Goal: Use online tool/utility: Utilize a website feature to perform a specific function

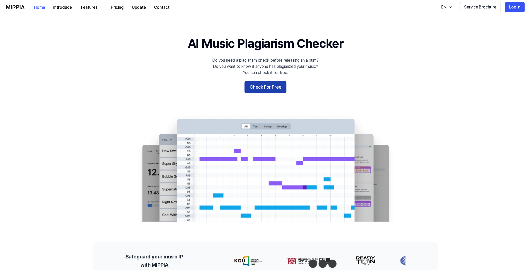
click at [268, 81] on button "Check For Free" at bounding box center [266, 87] width 42 height 12
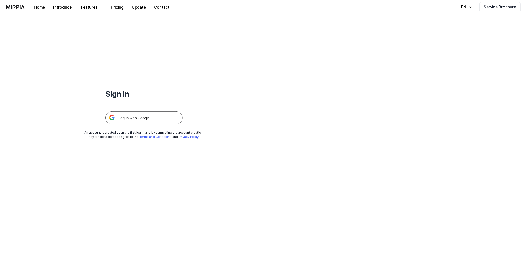
click at [115, 112] on img at bounding box center [143, 118] width 77 height 13
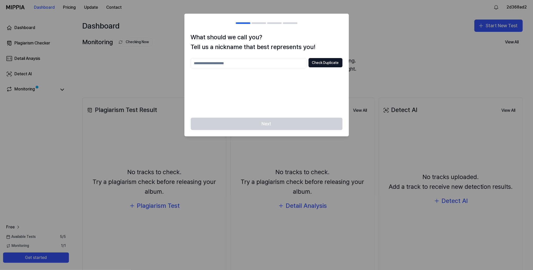
click at [292, 58] on input "text" at bounding box center [249, 63] width 116 height 10
type input "***"
click at [338, 58] on button "Check Duplicate" at bounding box center [326, 62] width 34 height 9
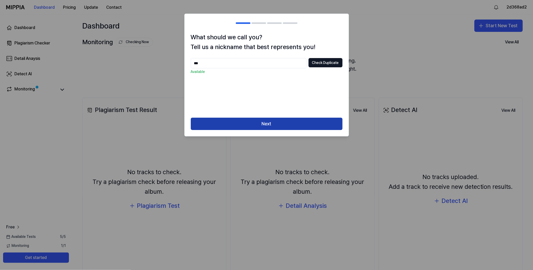
drag, startPoint x: 266, startPoint y: 98, endPoint x: 273, endPoint y: 101, distance: 7.2
click at [266, 118] on button "Next" at bounding box center [267, 124] width 152 height 12
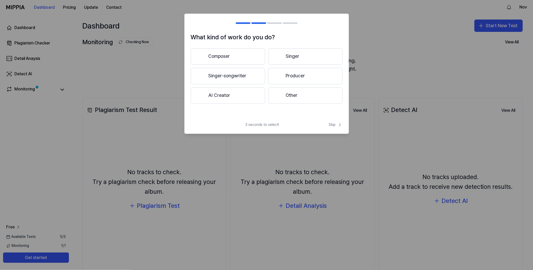
click at [232, 48] on button "Composer" at bounding box center [228, 56] width 74 height 16
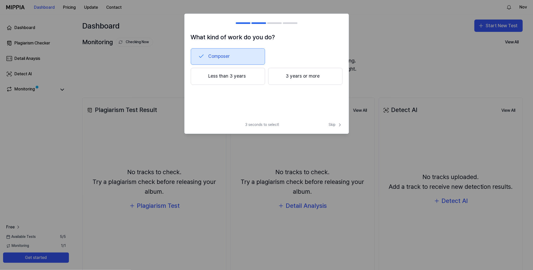
click at [239, 68] on button "Less than 3 years" at bounding box center [228, 76] width 74 height 17
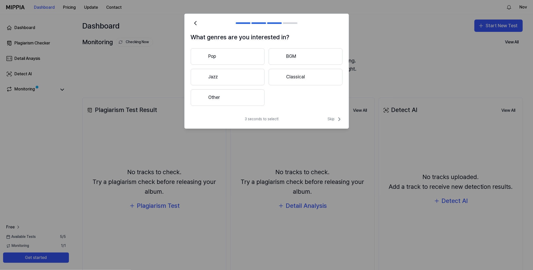
click at [293, 69] on button "Classical" at bounding box center [306, 77] width 74 height 16
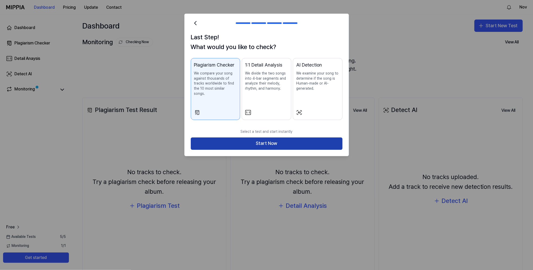
click at [271, 138] on button "Start Now" at bounding box center [267, 144] width 152 height 12
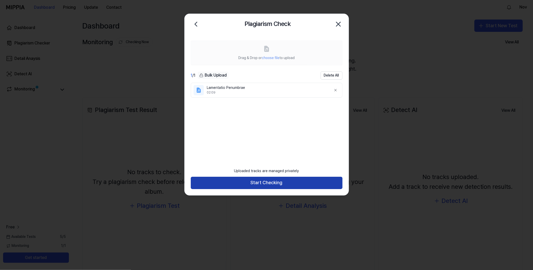
click at [279, 186] on button "Start Checking" at bounding box center [267, 183] width 152 height 12
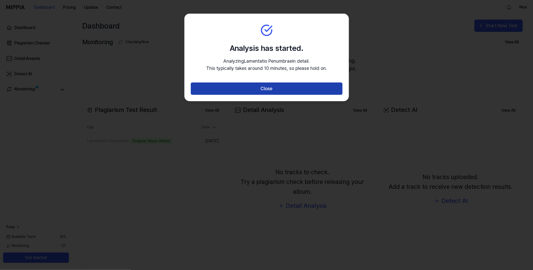
click at [324, 83] on button "Close" at bounding box center [267, 89] width 152 height 12
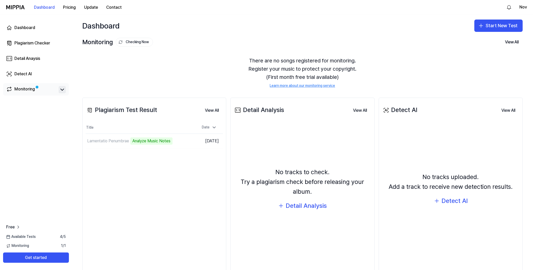
click at [59, 87] on icon at bounding box center [62, 90] width 6 height 6
click at [167, 134] on td "Lamentatio Penumbrae Analyze Music Notes Go to Results" at bounding box center [137, 141] width 103 height 14
click at [161, 137] on button "Go to Results" at bounding box center [175, 141] width 28 height 8
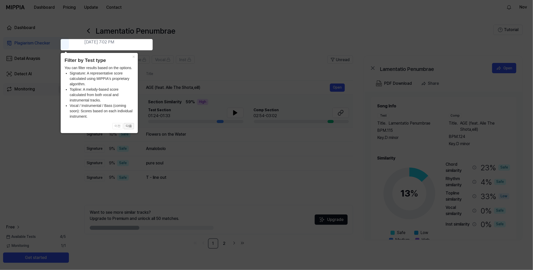
click at [129, 128] on button "다음" at bounding box center [129, 126] width 10 height 6
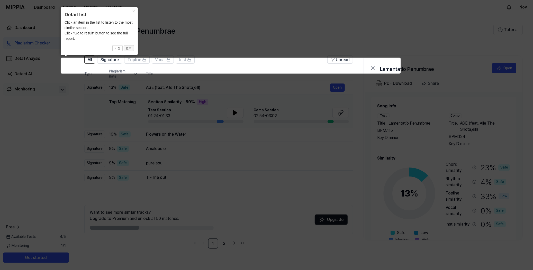
click at [127, 47] on button "완료" at bounding box center [129, 48] width 10 height 6
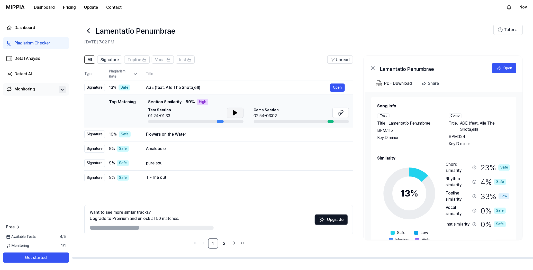
click at [238, 110] on icon at bounding box center [235, 113] width 6 height 6
click at [353, 95] on td "Top Matching Top Matching Section Similarity 59 % High Test Section 01:24-01:33…" at bounding box center [218, 111] width 269 height 33
drag, startPoint x: 110, startPoint y: 75, endPoint x: 133, endPoint y: 76, distance: 22.9
click at [133, 99] on div "Top Matching Top Matching Section Similarity 59 % High Test Section 01:24-01:33…" at bounding box center [218, 111] width 260 height 24
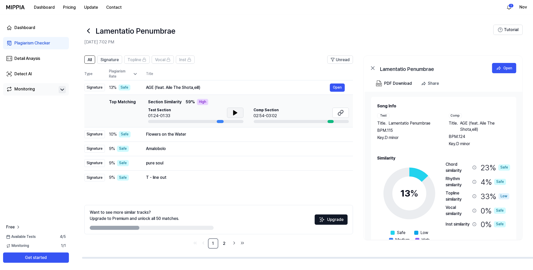
drag, startPoint x: 134, startPoint y: 76, endPoint x: 122, endPoint y: 78, distance: 12.8
click at [148, 99] on span "Section Similarity" at bounding box center [164, 102] width 33 height 6
drag, startPoint x: 124, startPoint y: 77, endPoint x: 104, endPoint y: 78, distance: 20.9
click at [148, 99] on span "Section Similarity" at bounding box center [164, 102] width 33 height 6
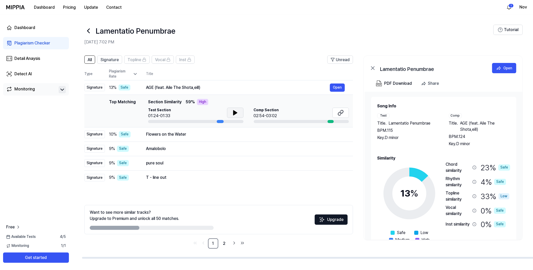
click at [148, 99] on span "Section Similarity" at bounding box center [164, 102] width 33 height 6
drag, startPoint x: 228, startPoint y: 194, endPoint x: 146, endPoint y: 176, distance: 83.9
click at [169, 257] on div at bounding box center [315, 258] width 469 height 2
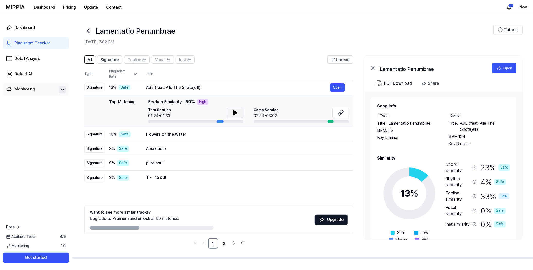
drag, startPoint x: 115, startPoint y: 170, endPoint x: 128, endPoint y: 170, distance: 12.9
click at [128, 226] on div at bounding box center [152, 228] width 124 height 4
drag, startPoint x: 111, startPoint y: 75, endPoint x: 132, endPoint y: 76, distance: 21.1
click at [148, 99] on span "Section Similarity" at bounding box center [164, 102] width 33 height 6
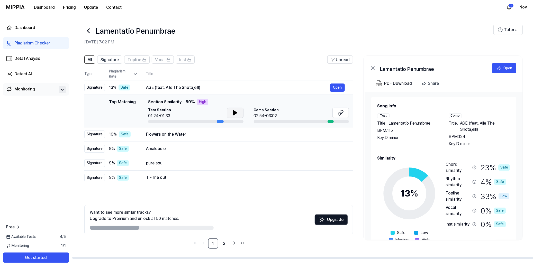
click at [148, 99] on span "Section Similarity" at bounding box center [164, 102] width 33 height 6
drag, startPoint x: 467, startPoint y: 99, endPoint x: 274, endPoint y: 84, distance: 193.5
click at [274, 108] on div "Comp Section 02:54-03:02" at bounding box center [301, 113] width 95 height 11
drag, startPoint x: 153, startPoint y: 76, endPoint x: 145, endPoint y: 77, distance: 8.4
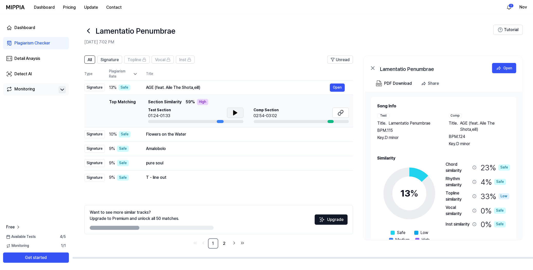
click at [197, 99] on div "High" at bounding box center [202, 102] width 11 height 6
click at [148, 99] on span "Section Similarity" at bounding box center [164, 102] width 33 height 6
click at [512, 65] on div "Open" at bounding box center [507, 68] width 9 height 6
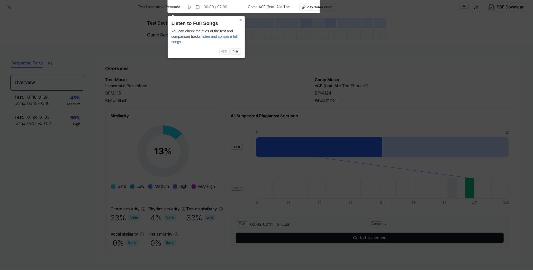
click at [240, 18] on button "×" at bounding box center [241, 19] width 8 height 7
